Goal: Task Accomplishment & Management: Manage account settings

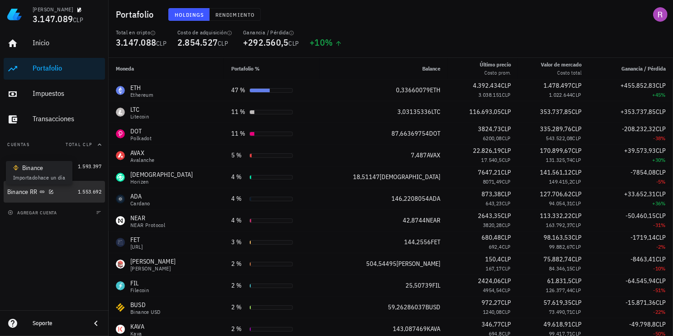
click at [42, 190] on icon at bounding box center [41, 191] width 5 height 5
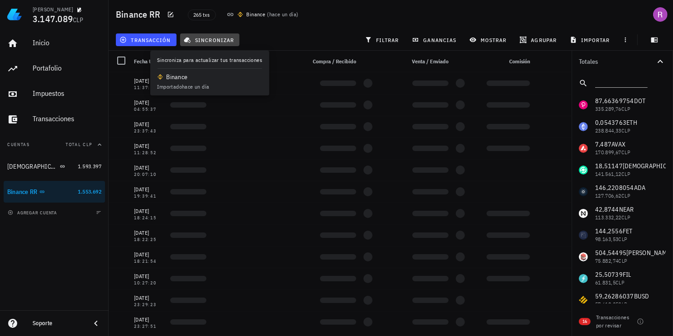
click at [214, 41] on span "sincronizar" at bounding box center [210, 39] width 48 height 7
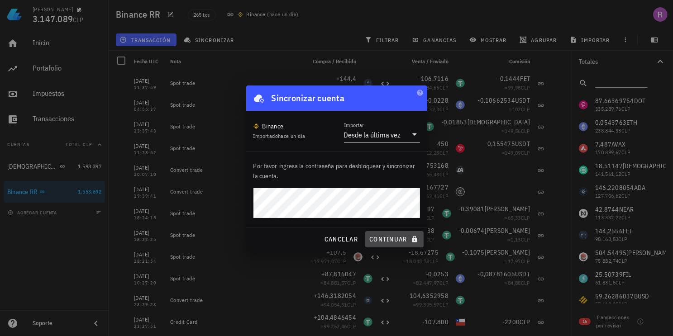
click at [384, 237] on span "continuar" at bounding box center [394, 239] width 51 height 8
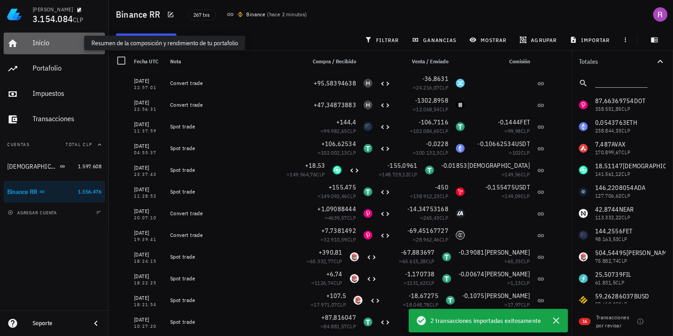
click at [47, 42] on div "Inicio" at bounding box center [67, 42] width 69 height 9
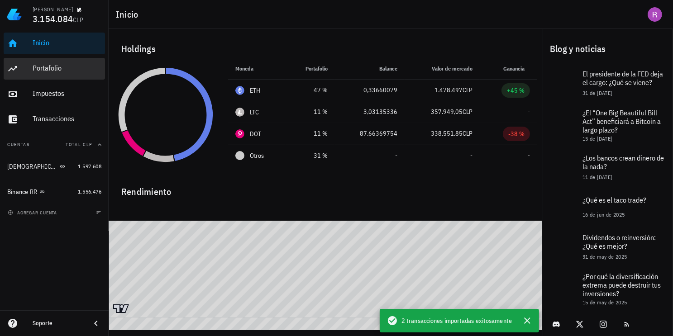
click at [57, 70] on div "Portafolio" at bounding box center [67, 68] width 69 height 9
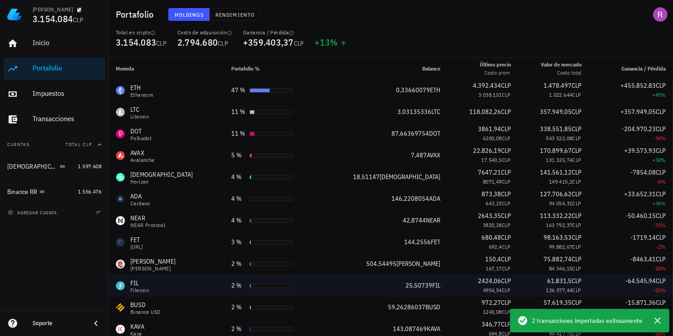
scroll to position [151, 0]
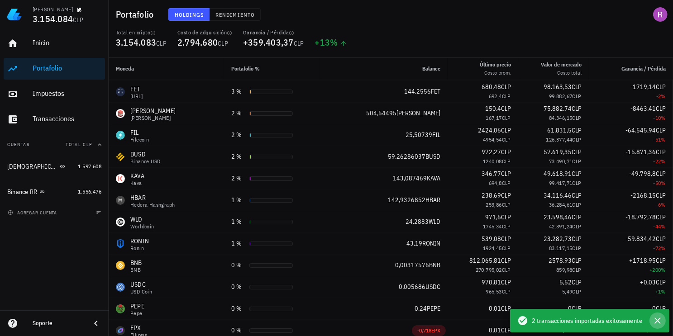
click at [661, 316] on icon "button" at bounding box center [657, 320] width 11 height 11
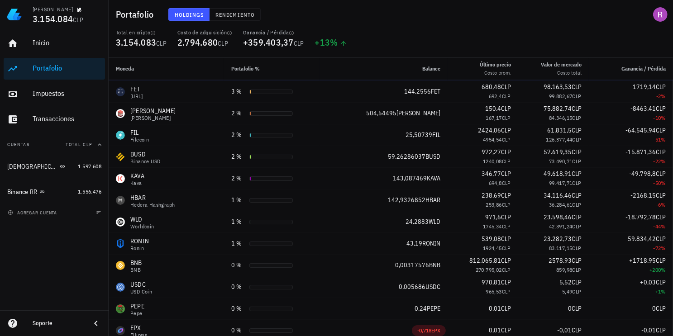
scroll to position [0, 0]
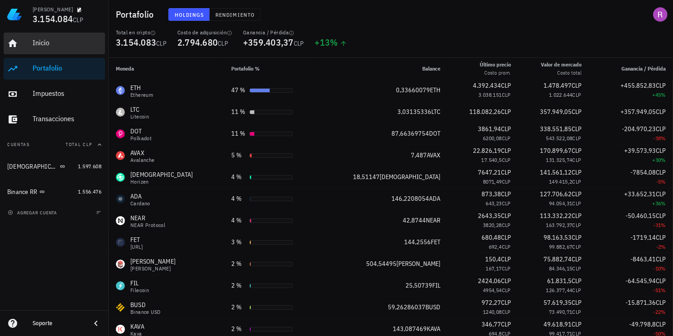
click at [47, 40] on div "Inicio" at bounding box center [67, 42] width 69 height 9
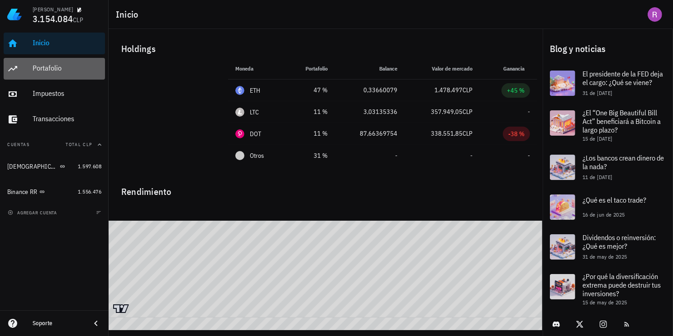
click at [53, 68] on div "Portafolio" at bounding box center [67, 68] width 69 height 9
